Goal: Task Accomplishment & Management: Use online tool/utility

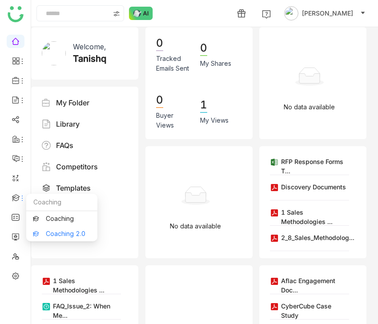
click at [40, 233] on link "Coaching 2.0" at bounding box center [62, 234] width 58 height 6
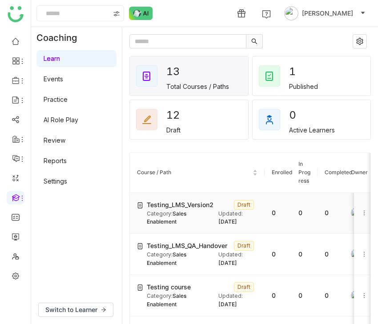
click at [174, 198] on td "Testing_LMS_Version2 Draft Category: Sales Enablement Updated: Aug 21, 2025" at bounding box center [197, 213] width 135 height 41
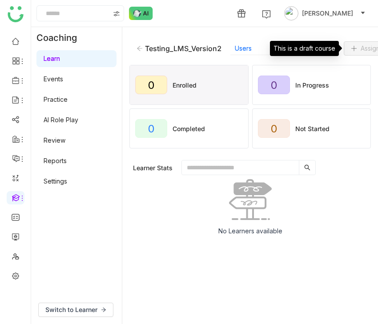
click at [316, 45] on div "This is a draft course" at bounding box center [304, 48] width 69 height 15
click at [323, 51] on span "Edit" at bounding box center [326, 49] width 11 height 10
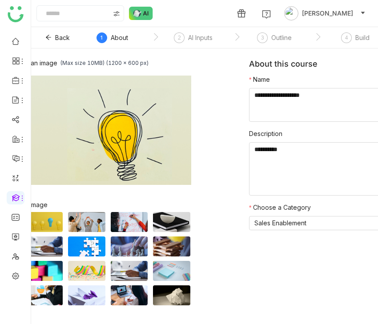
click at [340, 40] on nz-step "4 Build" at bounding box center [355, 40] width 81 height 16
click at [344, 40] on div "4" at bounding box center [346, 37] width 11 height 11
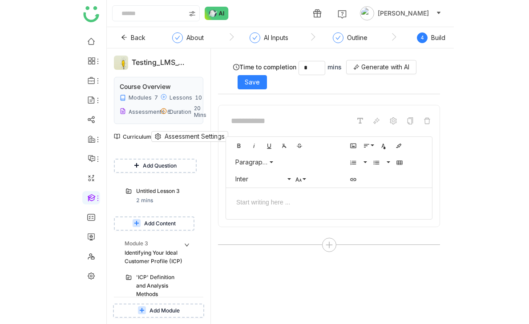
scroll to position [970, 0]
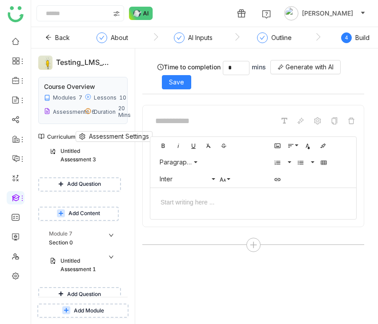
click at [93, 320] on span "Add Content" at bounding box center [85, 324] width 32 height 8
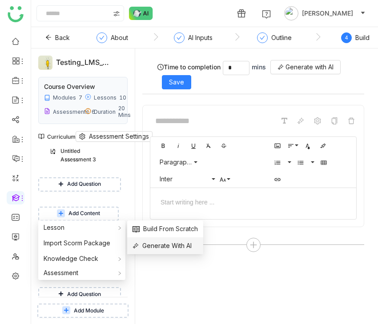
click at [175, 251] on span "Generate With AI" at bounding box center [162, 246] width 59 height 10
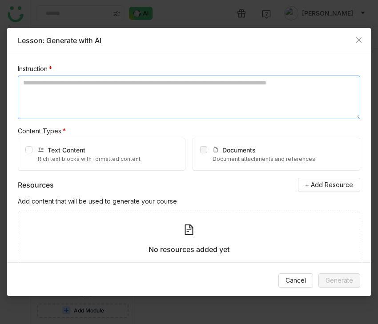
click at [123, 106] on textarea at bounding box center [189, 98] width 343 height 44
click at [250, 82] on textarea at bounding box center [189, 98] width 343 height 44
click at [94, 86] on textarea at bounding box center [189, 98] width 343 height 44
paste textarea "**********"
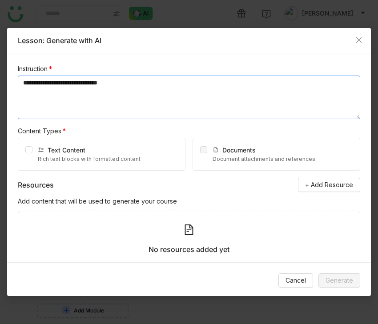
type textarea "**********"
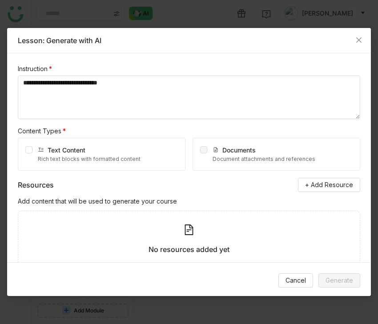
click at [33, 152] on div "Text Content Rich text blocks with formatted content" at bounding box center [102, 154] width 168 height 33
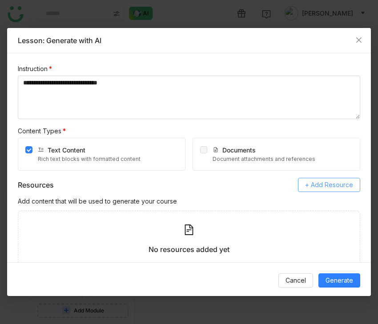
click at [318, 190] on button "+ Add Resource" at bounding box center [329, 185] width 62 height 14
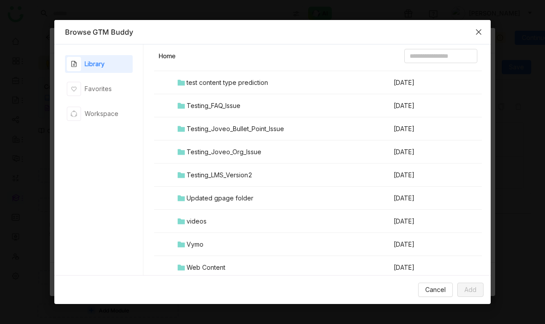
scroll to position [966, 0]
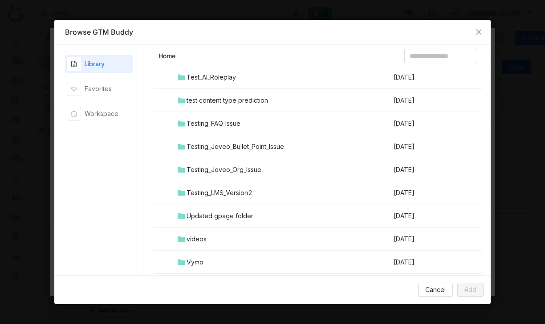
click at [223, 190] on div "Testing_LMS_Version2" at bounding box center [219, 193] width 66 height 10
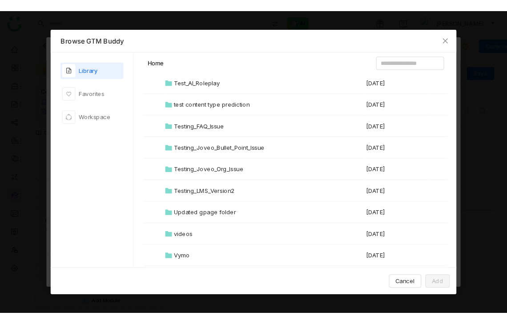
scroll to position [0, 0]
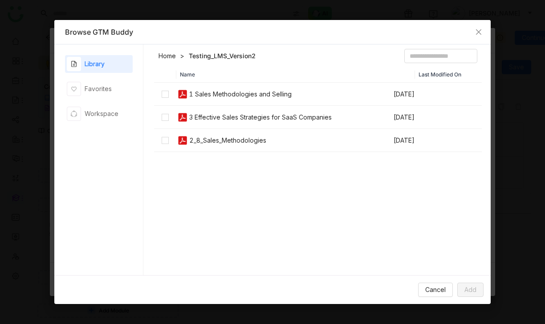
click at [162, 89] on td at bounding box center [165, 94] width 22 height 23
click at [378, 291] on span "Add" at bounding box center [470, 290] width 12 height 10
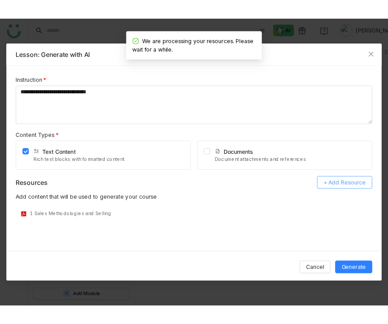
scroll to position [970, 0]
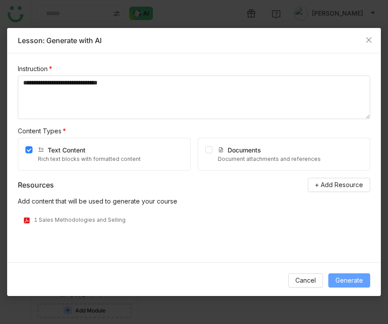
click at [345, 279] on span "Generate" at bounding box center [349, 281] width 28 height 10
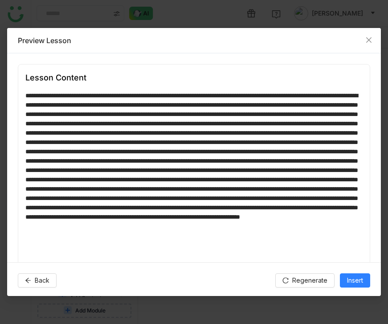
scroll to position [24, 0]
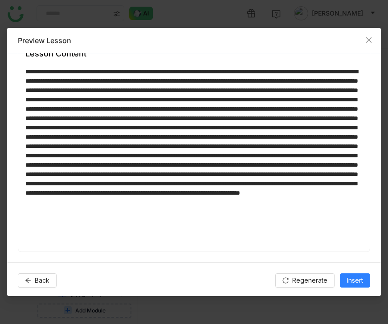
click at [191, 151] on div at bounding box center [193, 156] width 337 height 178
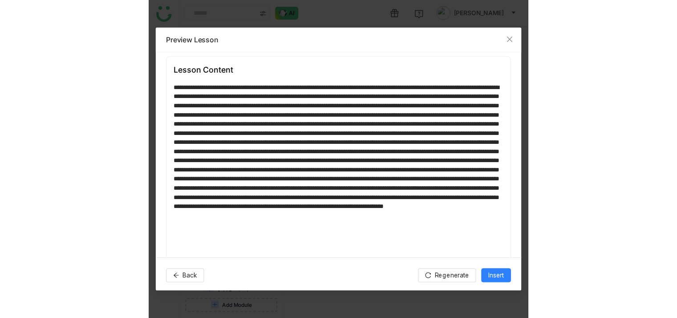
scroll to position [12, 0]
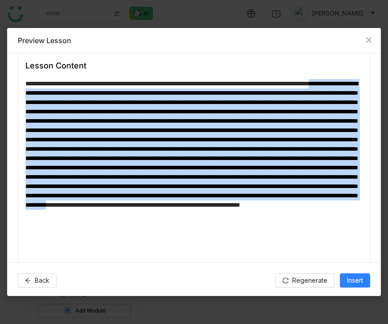
drag, startPoint x: 72, startPoint y: 95, endPoint x: 187, endPoint y: 239, distance: 183.9
click at [187, 239] on div at bounding box center [193, 168] width 337 height 178
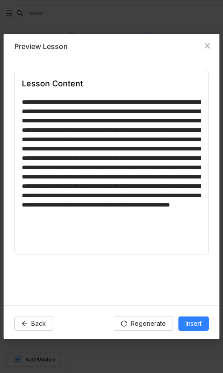
scroll to position [1240, 0]
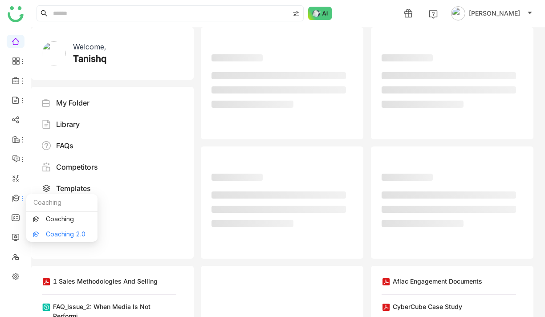
click at [54, 231] on link "Coaching 2.0" at bounding box center [62, 234] width 58 height 6
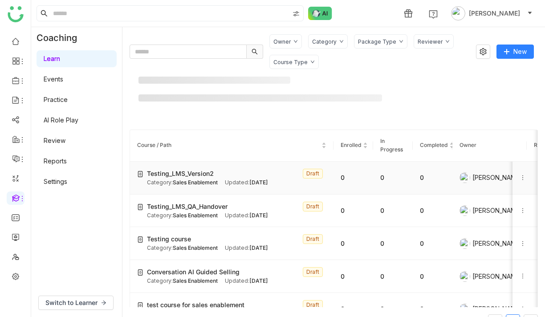
click at [184, 176] on span "Testing_LMS_Version2" at bounding box center [180, 174] width 67 height 10
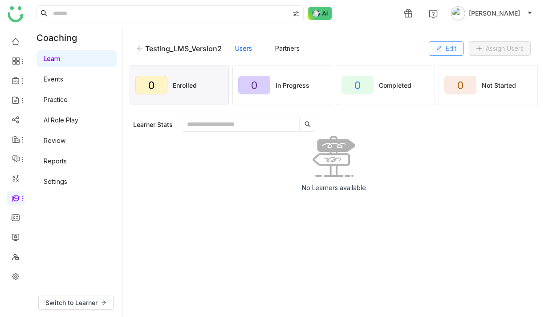
click at [442, 53] on button "Edit" at bounding box center [446, 48] width 35 height 14
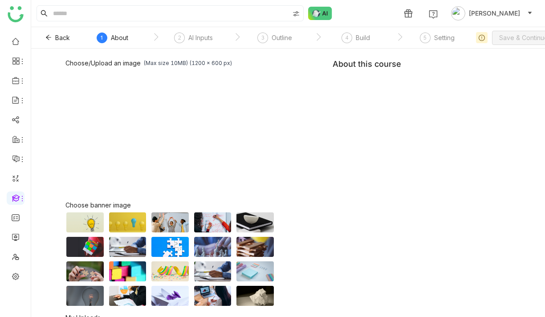
scroll to position [27, 0]
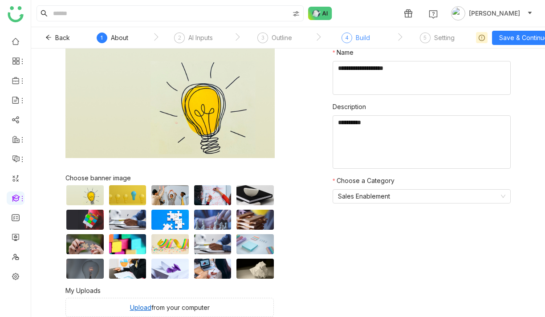
click at [359, 41] on div "Build" at bounding box center [363, 37] width 14 height 11
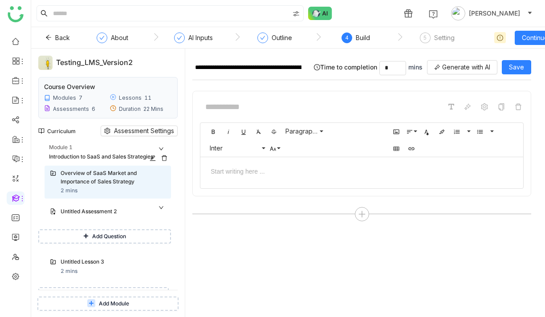
scroll to position [842, 0]
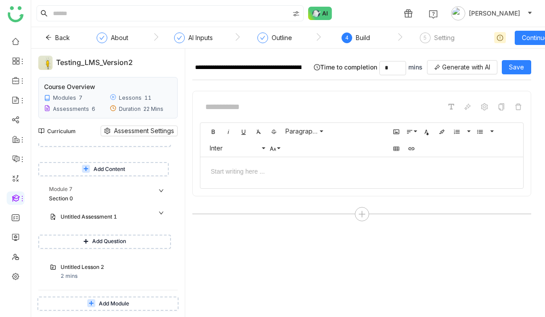
click at [126, 237] on span "Add Question" at bounding box center [109, 241] width 34 height 8
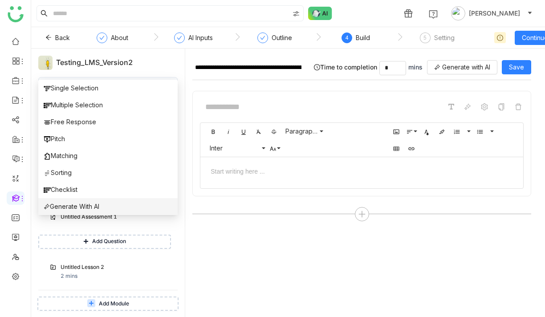
click at [119, 210] on li "Generate With AI" at bounding box center [107, 206] width 139 height 17
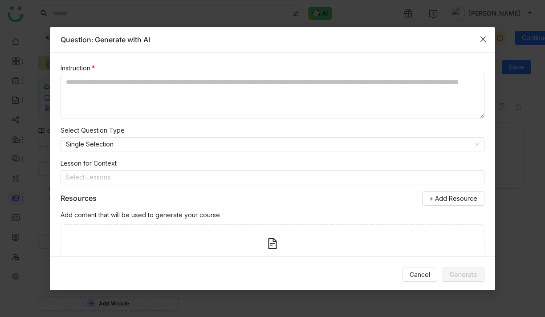
click at [487, 39] on span "Close" at bounding box center [483, 39] width 24 height 24
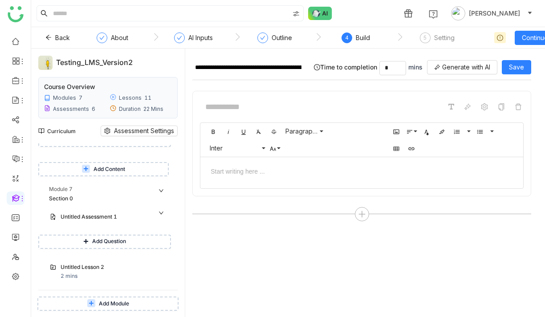
click at [108, 295] on span "Add Content" at bounding box center [109, 299] width 32 height 8
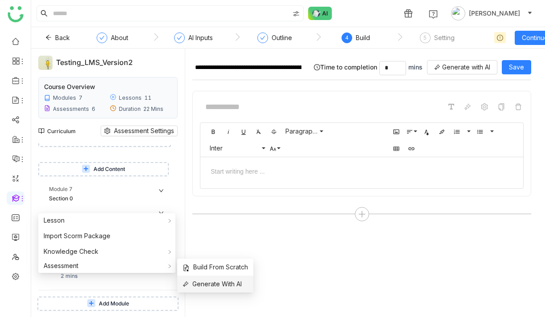
click at [212, 280] on span "Generate With AI" at bounding box center [211, 284] width 59 height 10
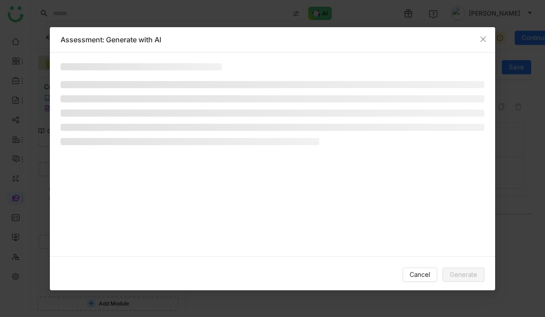
click at [115, 81] on li at bounding box center [273, 84] width 424 height 7
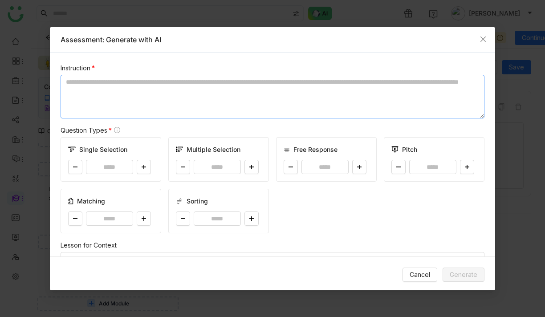
click at [179, 81] on textarea at bounding box center [273, 97] width 424 height 44
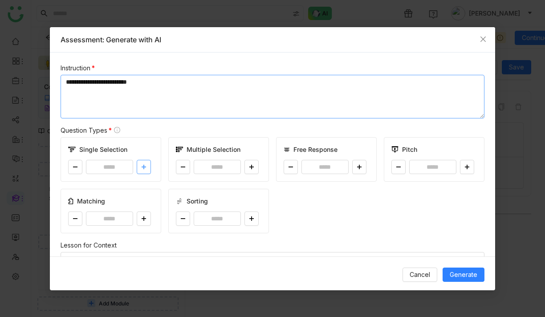
type textarea "**********"
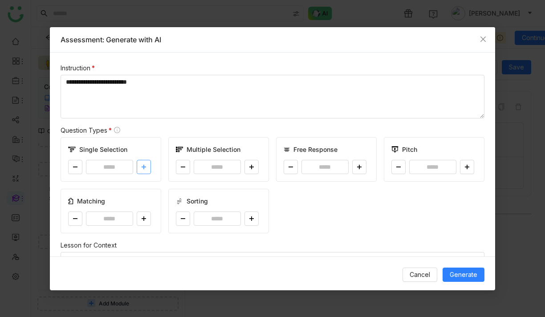
click at [140, 167] on button at bounding box center [144, 167] width 14 height 14
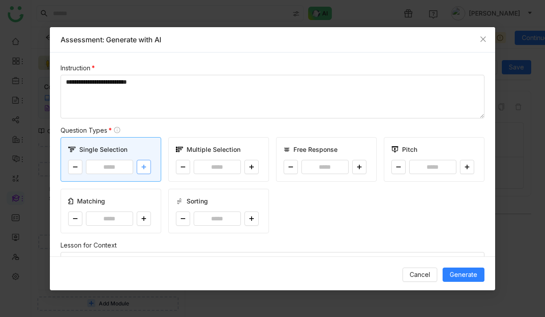
click at [140, 167] on button at bounding box center [144, 167] width 14 height 14
type input "*"
click at [251, 168] on icon at bounding box center [251, 166] width 5 height 5
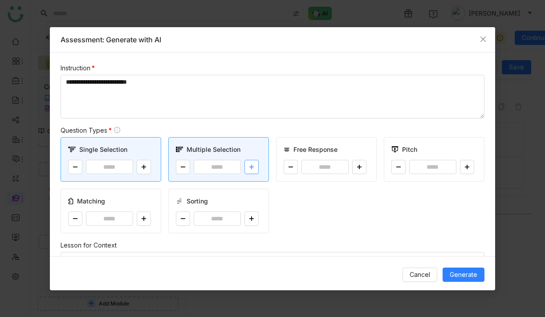
click at [251, 168] on icon at bounding box center [251, 166] width 5 height 5
type input "*"
click at [361, 164] on icon at bounding box center [359, 166] width 5 height 5
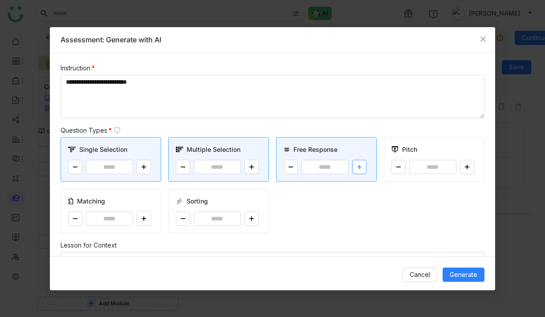
click at [361, 164] on icon at bounding box center [359, 166] width 5 height 5
type input "*"
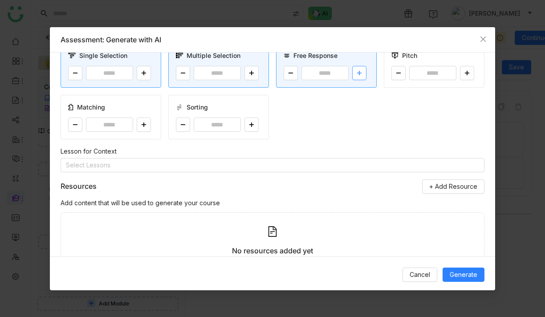
scroll to position [139, 0]
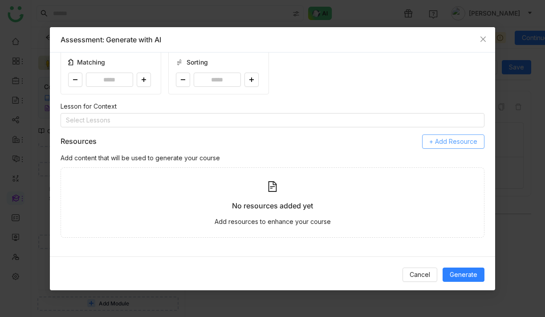
click at [428, 142] on button "+ Add Resource" at bounding box center [453, 141] width 62 height 14
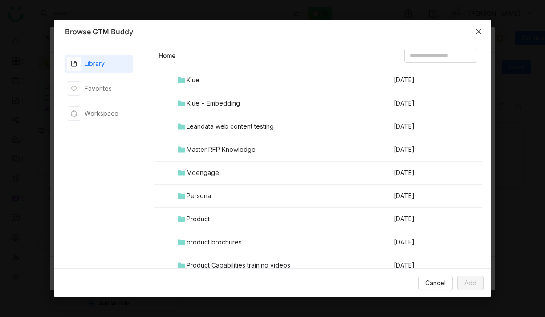
scroll to position [989, 0]
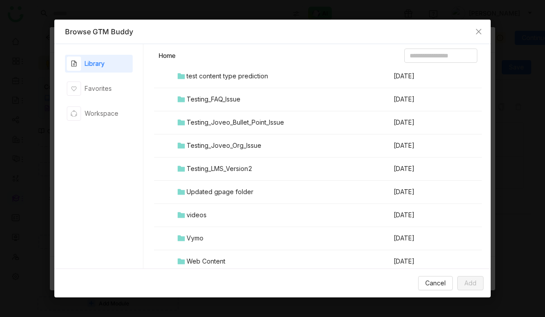
click at [219, 165] on div "Testing_LMS_Version2" at bounding box center [219, 169] width 66 height 10
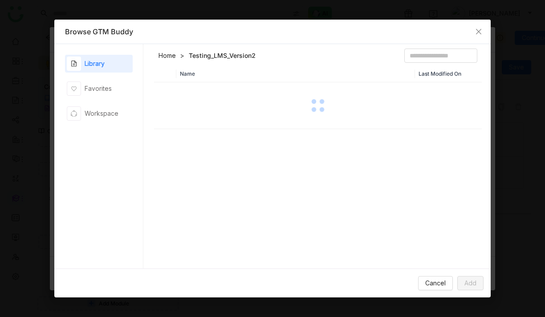
scroll to position [0, 0]
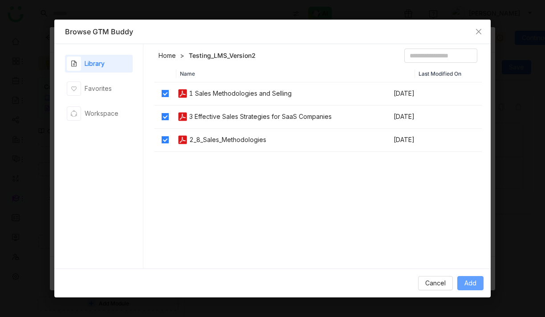
click at [475, 282] on span "Add" at bounding box center [470, 283] width 12 height 10
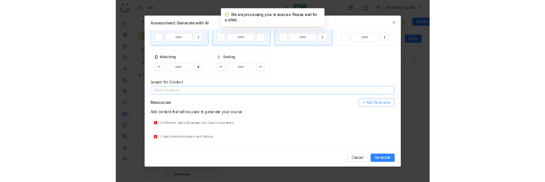
scroll to position [137, 0]
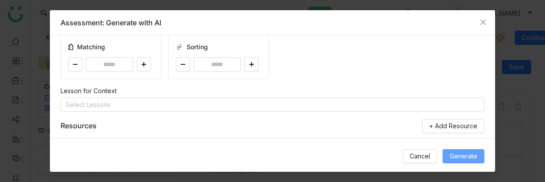
click at [462, 154] on span "Generate" at bounding box center [464, 157] width 28 height 10
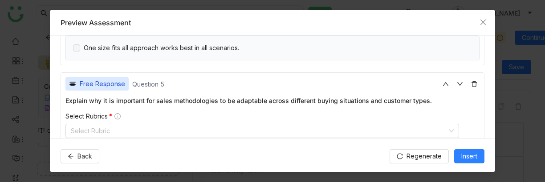
scroll to position [716, 0]
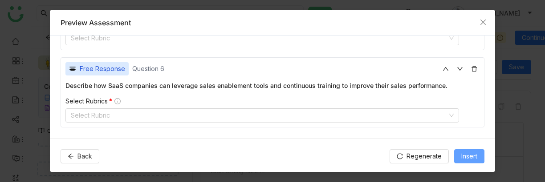
click at [467, 158] on span "Insert" at bounding box center [469, 157] width 16 height 10
click at [423, 154] on span "Regenerate" at bounding box center [423, 157] width 35 height 10
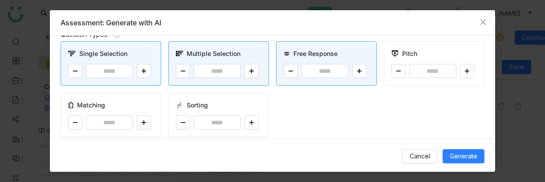
scroll to position [65, 0]
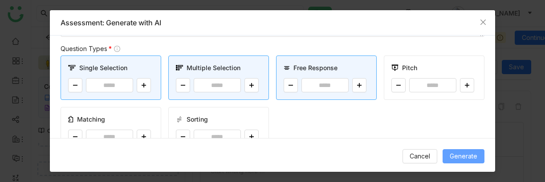
click at [455, 156] on span "Generate" at bounding box center [464, 157] width 28 height 10
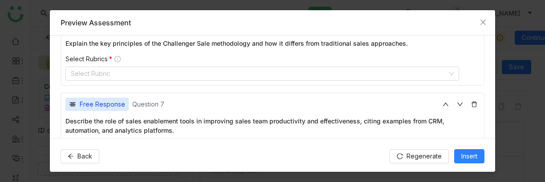
scroll to position [945, 0]
